Goal: Task Accomplishment & Management: Use online tool/utility

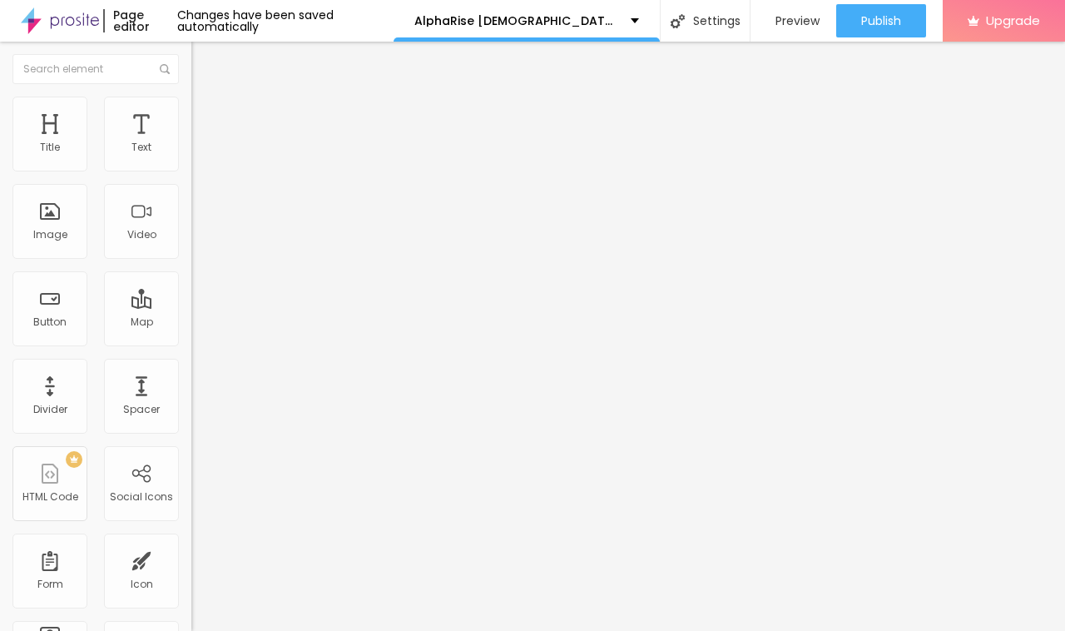
click at [204, 56] on div "Edit Title" at bounding box center [241, 60] width 75 height 13
click at [204, 58] on div "Edit Title" at bounding box center [241, 60] width 75 height 13
click at [204, 58] on img "button" at bounding box center [210, 60] width 13 height 13
click at [191, 84] on li "Style" at bounding box center [286, 88] width 191 height 17
click at [204, 60] on div "Edit Title" at bounding box center [241, 60] width 75 height 13
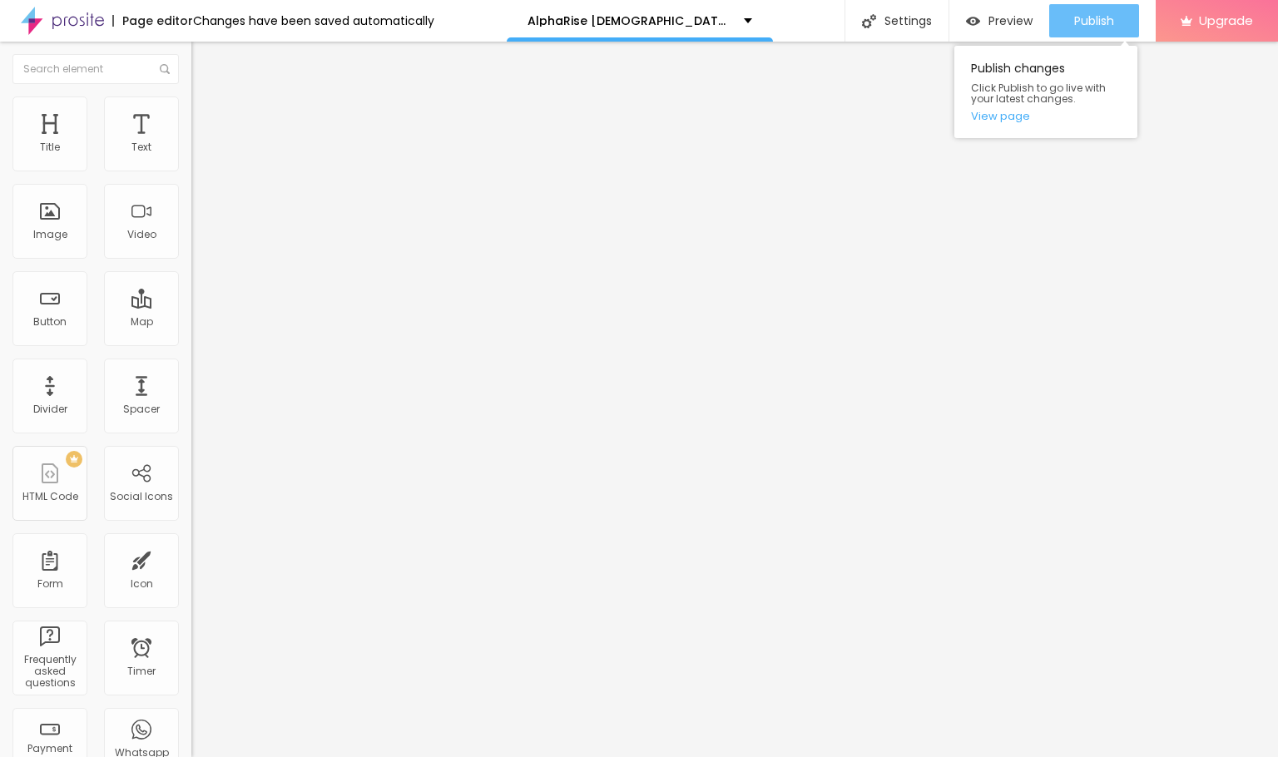
click at [1064, 26] on button "Publish" at bounding box center [1094, 20] width 90 height 33
click at [1064, 16] on span "Publish" at bounding box center [1094, 20] width 40 height 13
click at [998, 116] on link "View page" at bounding box center [1046, 116] width 150 height 11
click at [53, 240] on div "Image" at bounding box center [50, 235] width 34 height 12
click at [55, 259] on div "Image" at bounding box center [49, 221] width 75 height 75
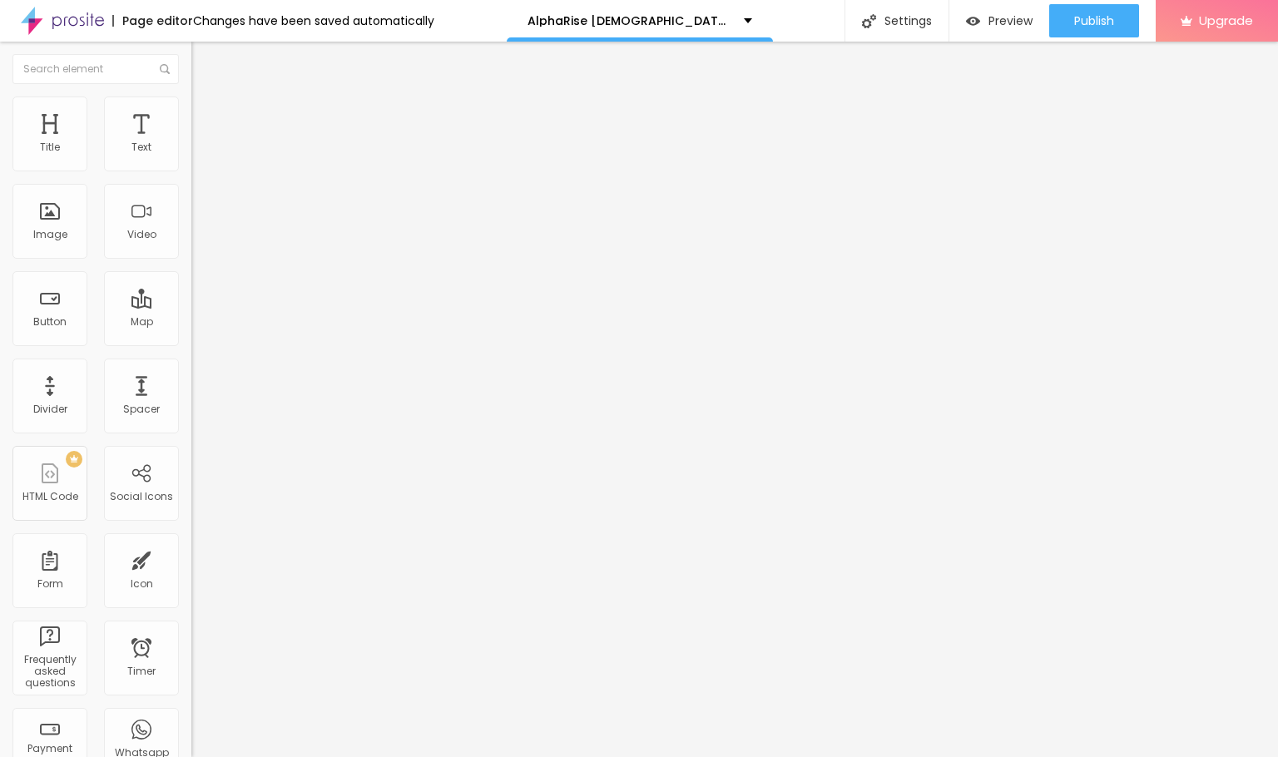
click at [191, 103] on img at bounding box center [198, 104] width 15 height 15
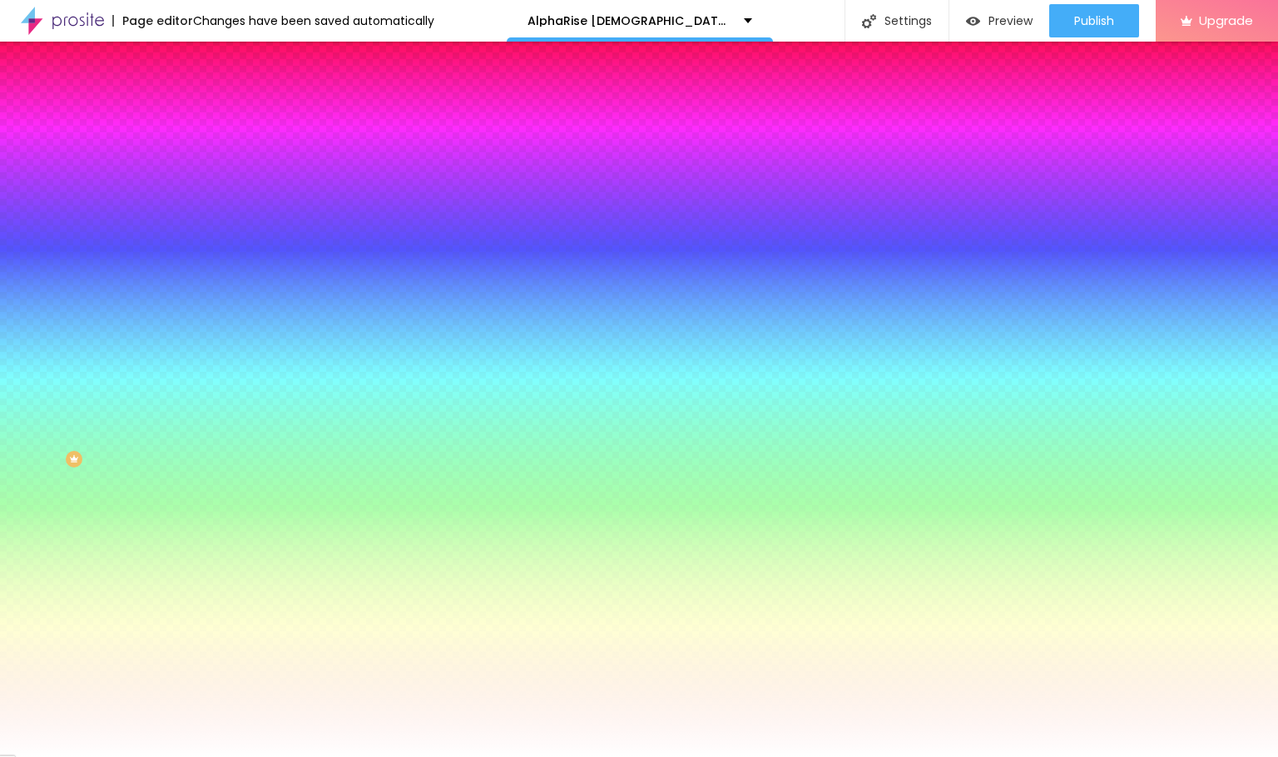
click at [280, 150] on img at bounding box center [285, 145] width 10 height 10
click at [191, 153] on span "Add image" at bounding box center [225, 146] width 68 height 14
drag, startPoint x: 177, startPoint y: 227, endPoint x: 363, endPoint y: 329, distance: 211.9
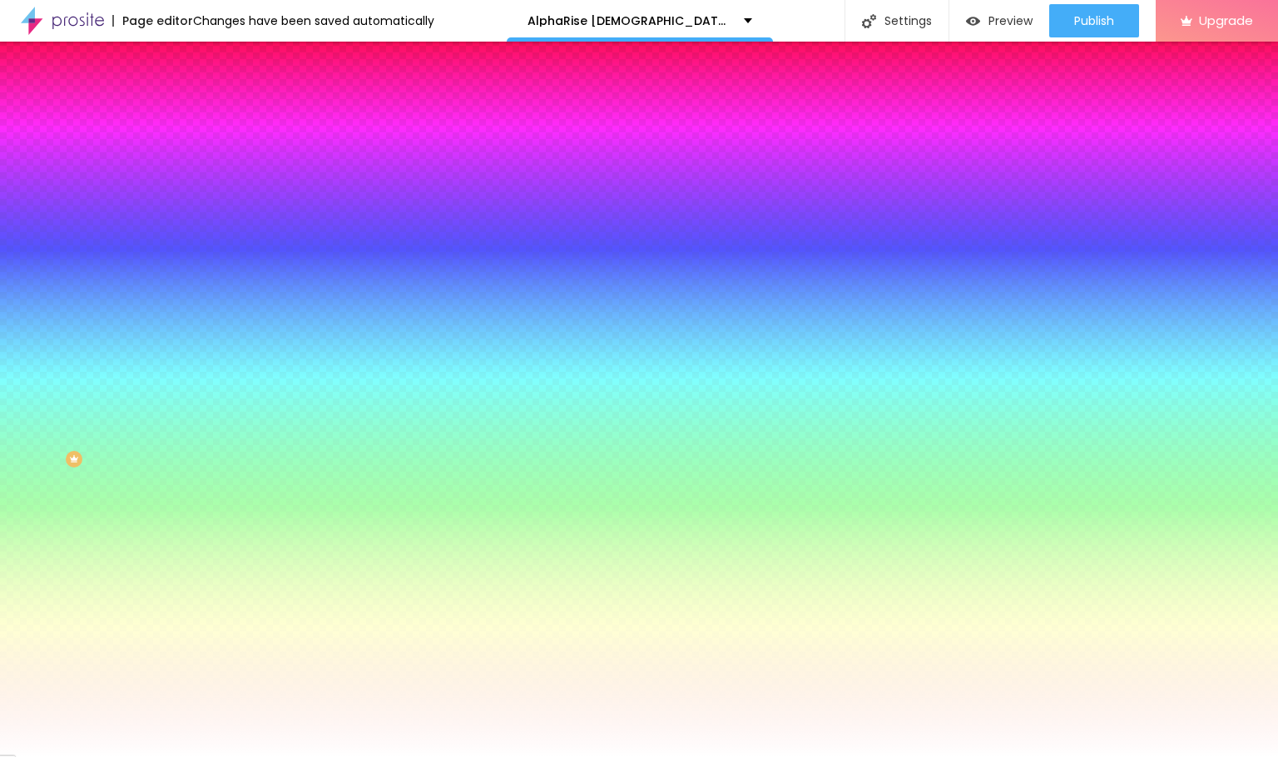
click at [191, 113] on img at bounding box center [198, 120] width 15 height 15
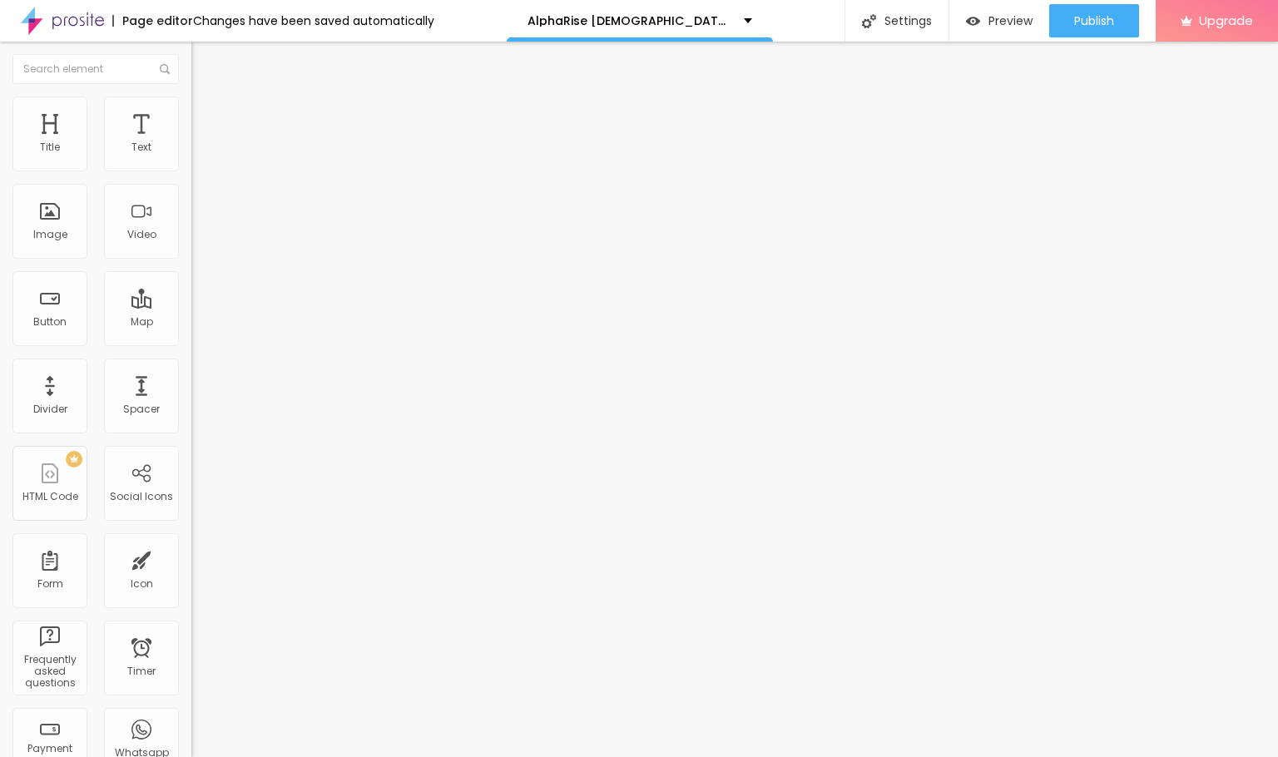
click at [191, 105] on img at bounding box center [198, 104] width 15 height 15
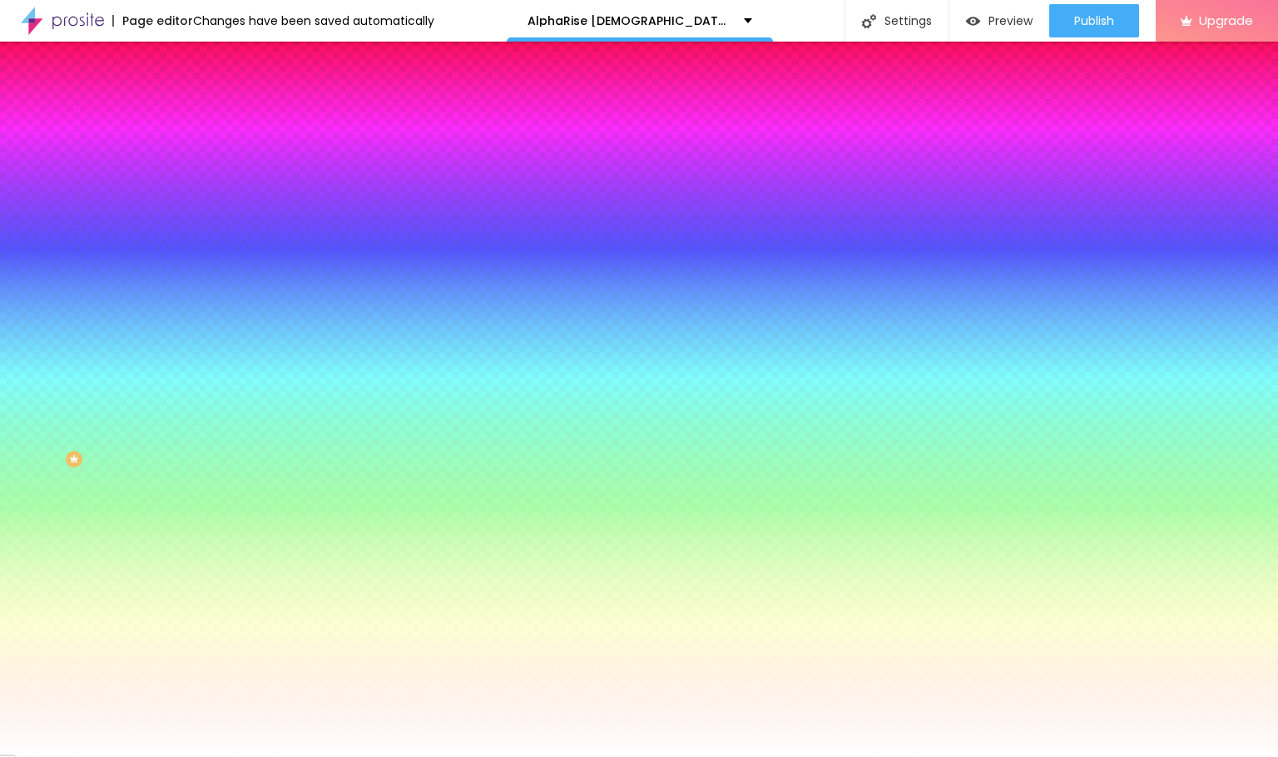
click at [191, 97] on li "Content" at bounding box center [286, 88] width 191 height 17
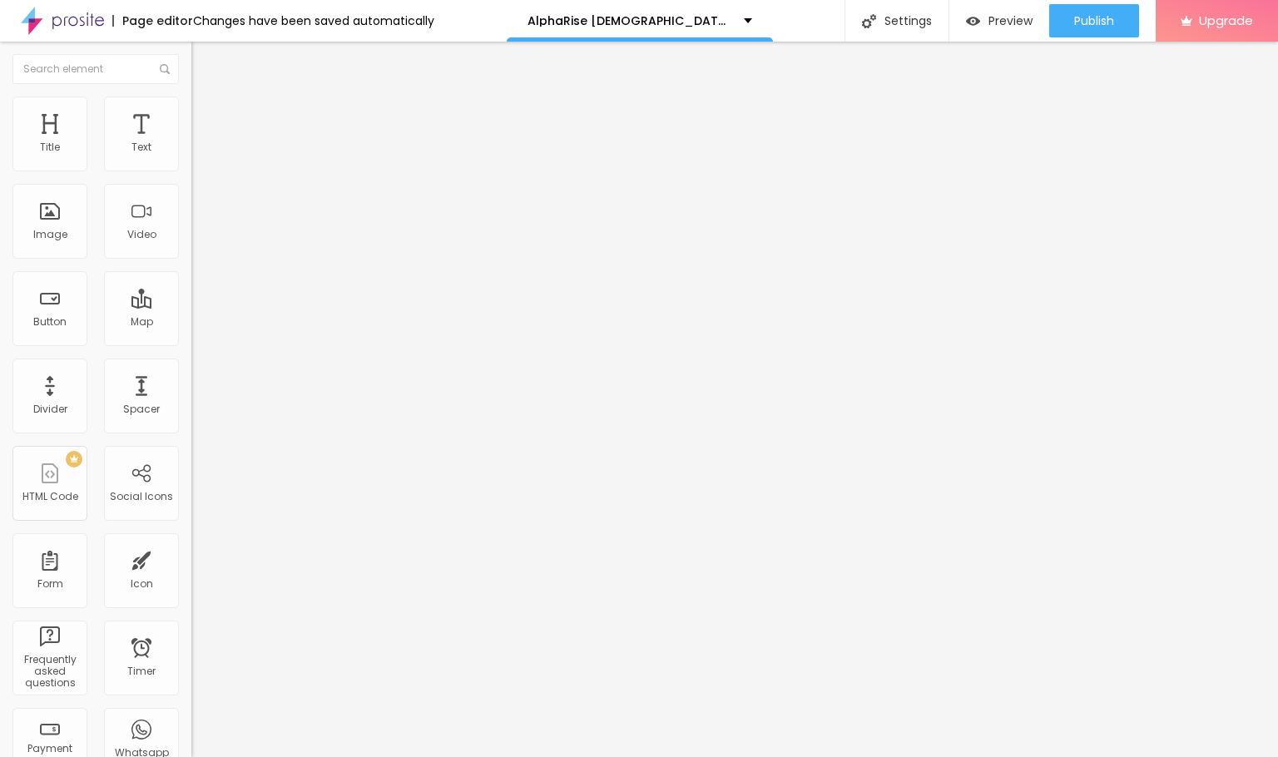
click at [191, 151] on span "Boxed" at bounding box center [207, 144] width 32 height 14
click at [191, 177] on span "Full" at bounding box center [199, 170] width 17 height 14
click at [206, 122] on span "Advanced" at bounding box center [233, 124] width 54 height 14
click at [191, 323] on div at bounding box center [286, 330] width 191 height 15
type input "5"
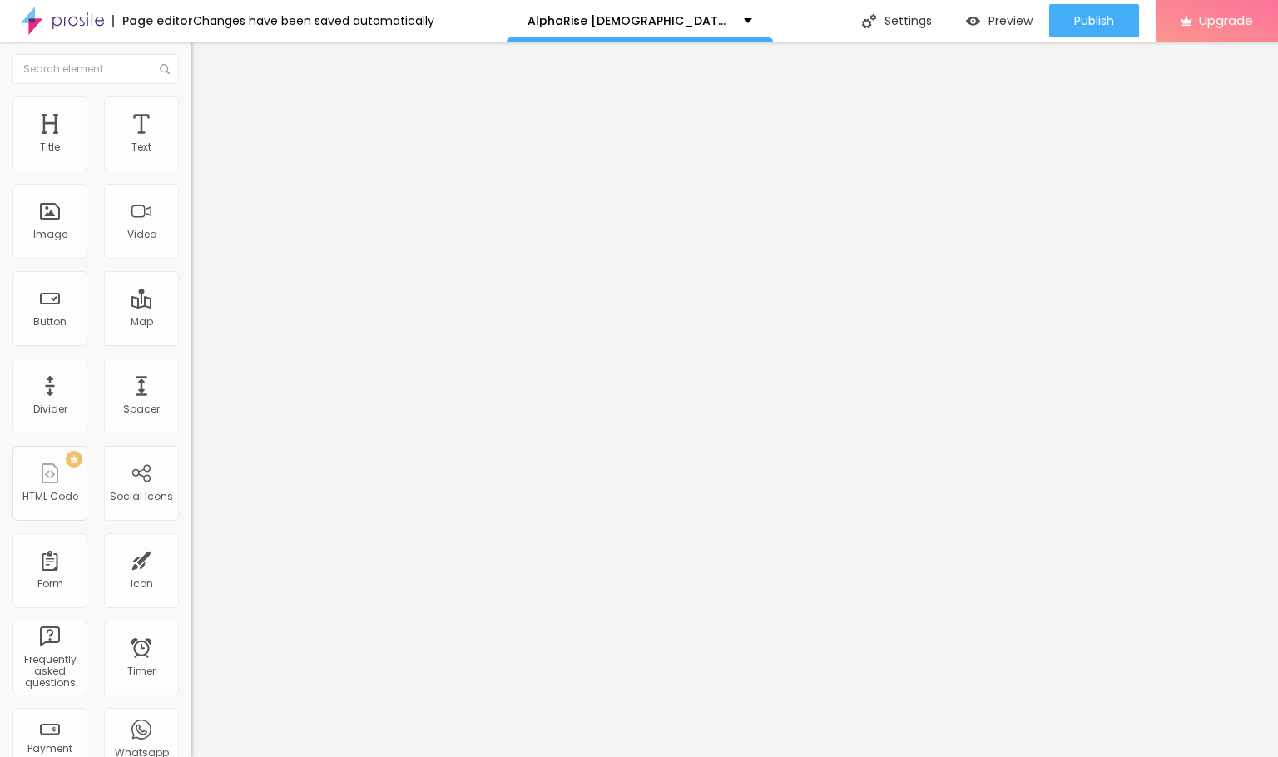
type input "5"
click at [191, 323] on input "range" at bounding box center [244, 329] width 107 height 13
type input "0"
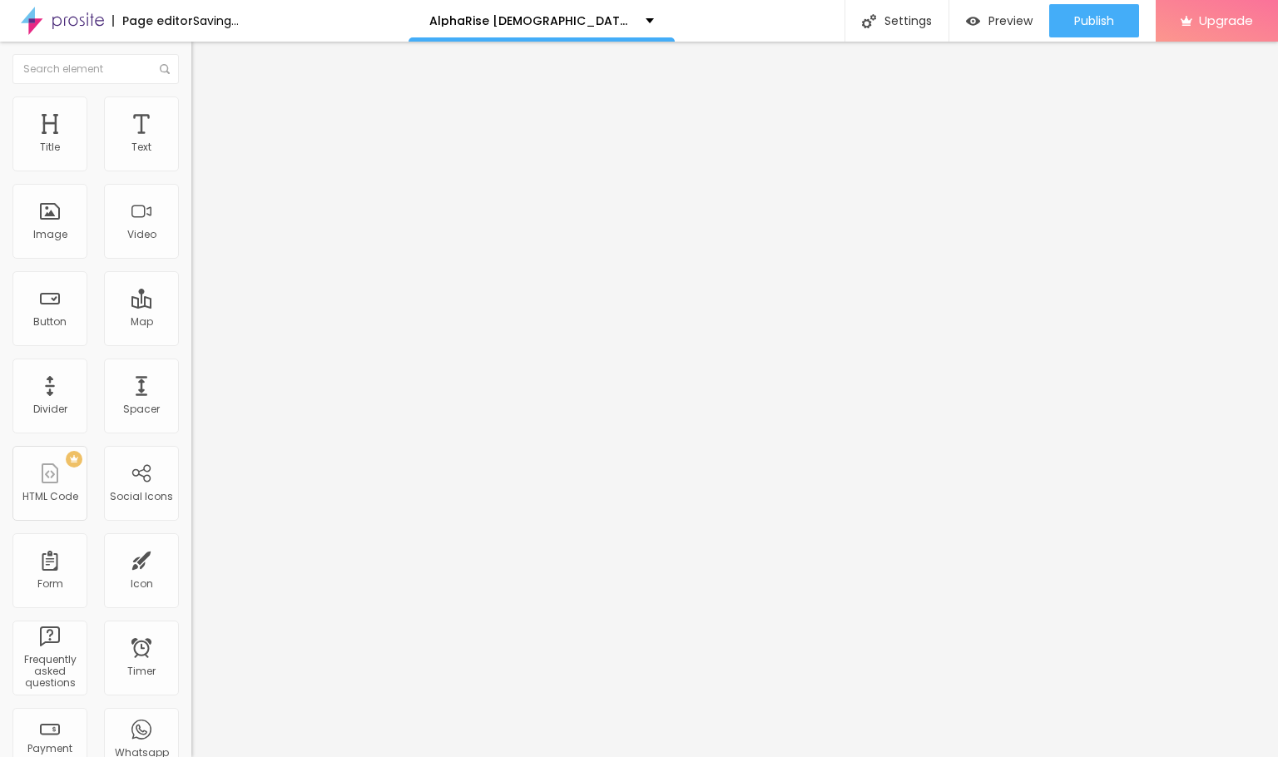
click at [191, 323] on input "range" at bounding box center [244, 329] width 107 height 13
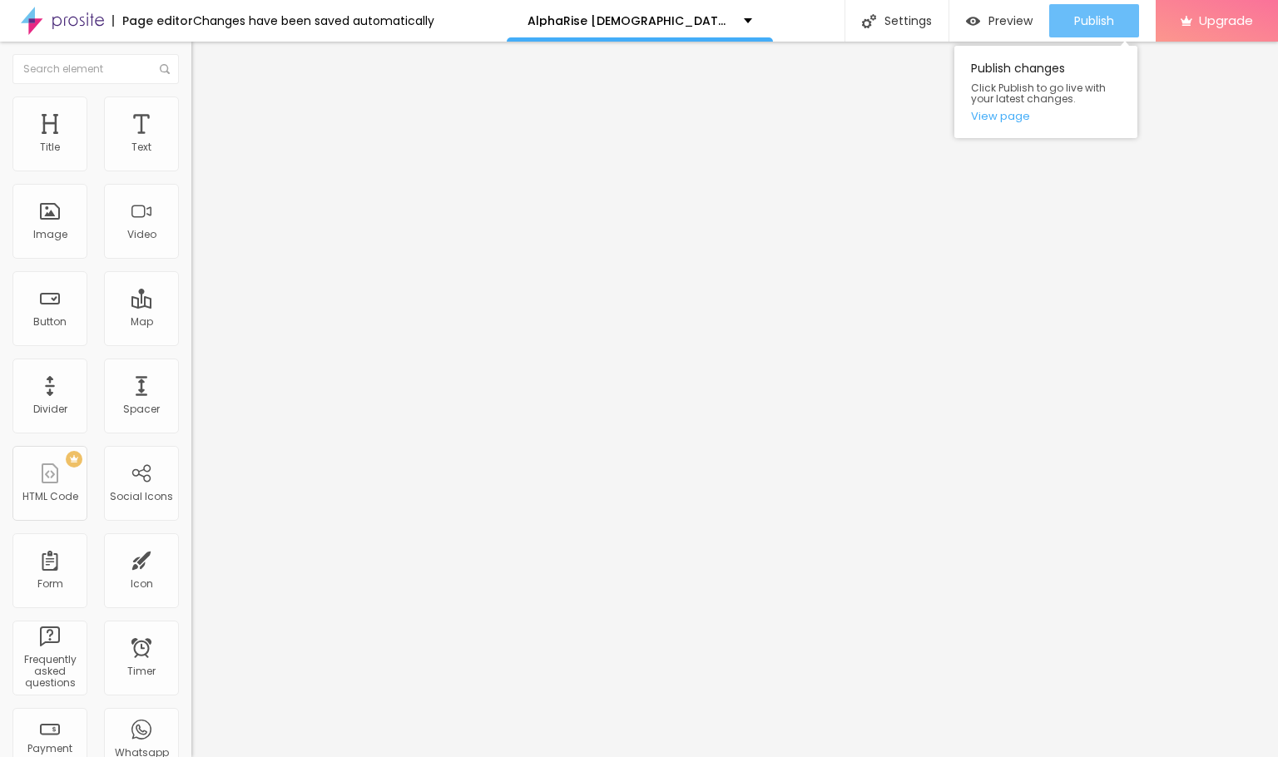
click at [1064, 14] on span "Publish" at bounding box center [1094, 20] width 40 height 13
click at [1064, 26] on span "Publish" at bounding box center [1094, 20] width 40 height 13
click at [1004, 112] on link "View page" at bounding box center [1046, 116] width 150 height 11
click at [1064, 14] on span "Publish" at bounding box center [1094, 20] width 40 height 13
click at [993, 111] on link "View page" at bounding box center [1046, 116] width 150 height 11
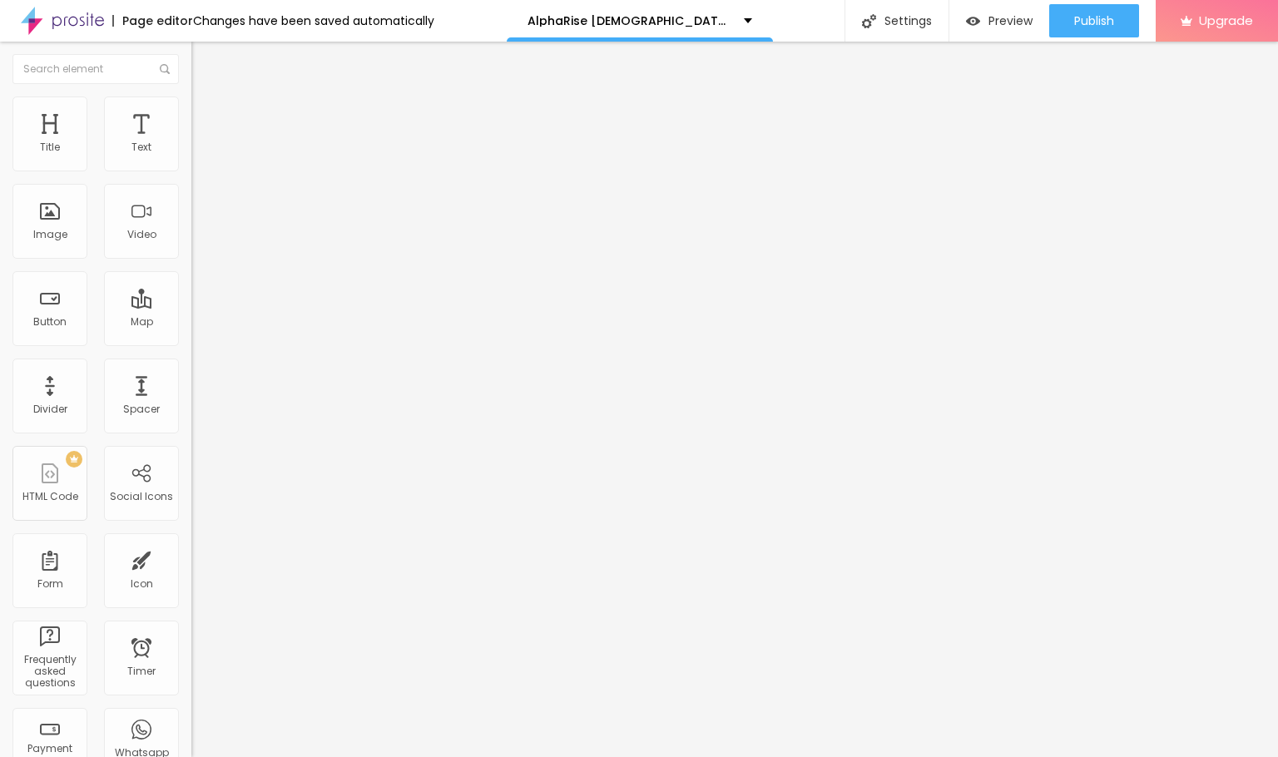
click at [191, 52] on button "Edit Text" at bounding box center [286, 61] width 191 height 38
click at [191, 113] on img at bounding box center [198, 120] width 15 height 15
click at [206, 115] on span "Style" at bounding box center [218, 108] width 24 height 14
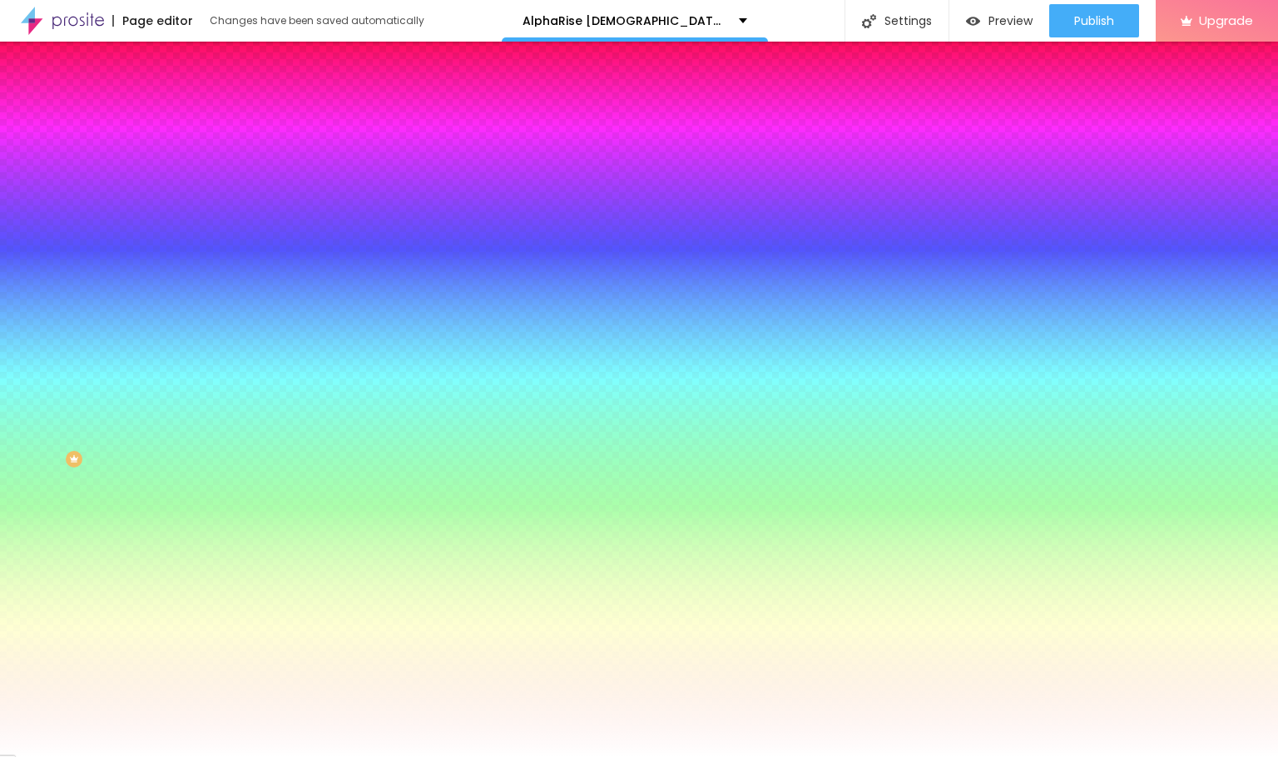
click at [191, 153] on span "Change image" at bounding box center [235, 146] width 89 height 14
